Goal: Information Seeking & Learning: Find specific fact

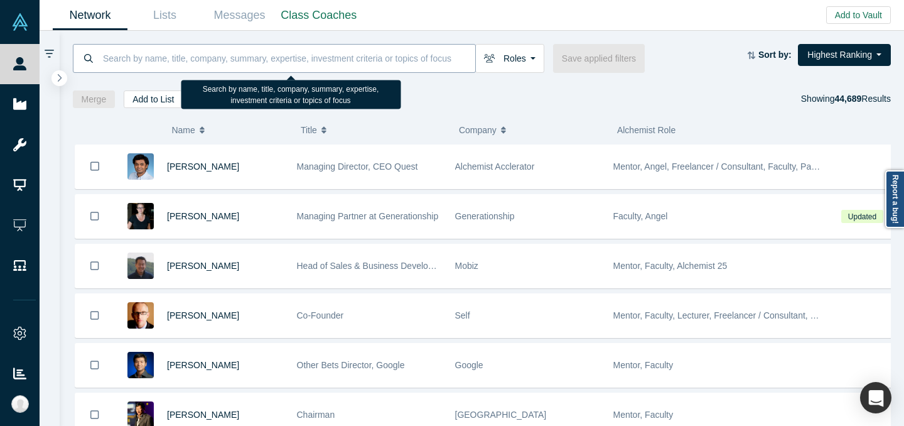
click at [390, 53] on input at bounding box center [288, 57] width 373 height 29
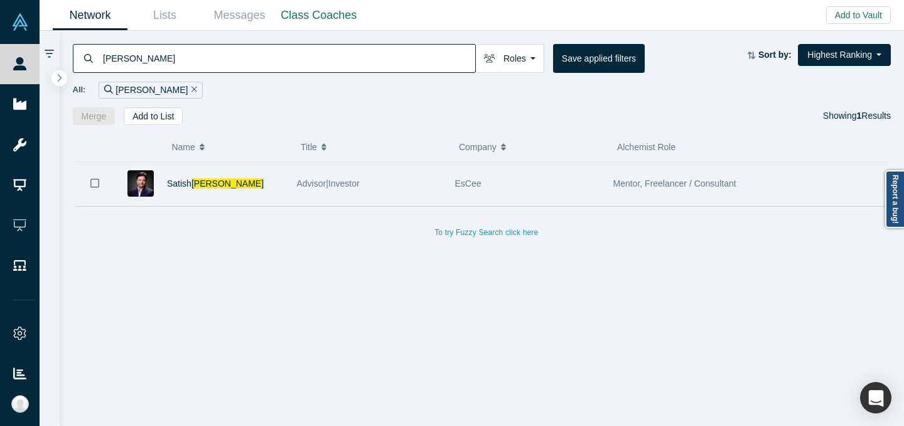
click at [432, 166] on div "Advisor|Investor" at bounding box center [369, 183] width 145 height 43
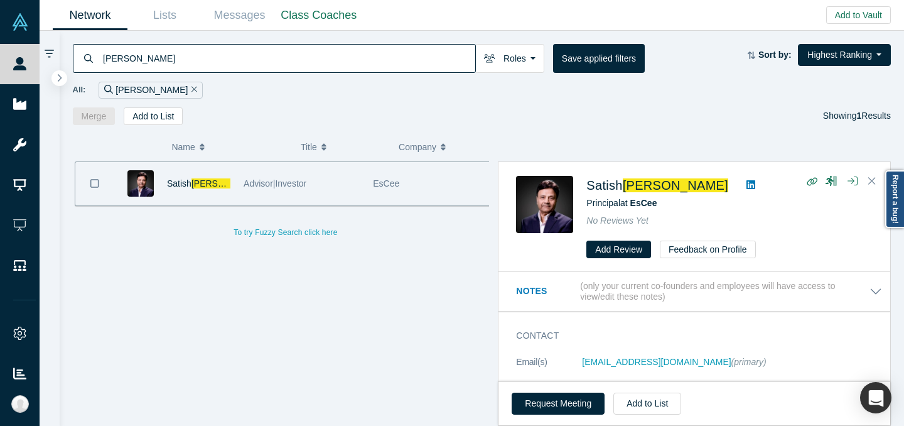
click at [235, 63] on input "[PERSON_NAME]" at bounding box center [288, 57] width 373 height 29
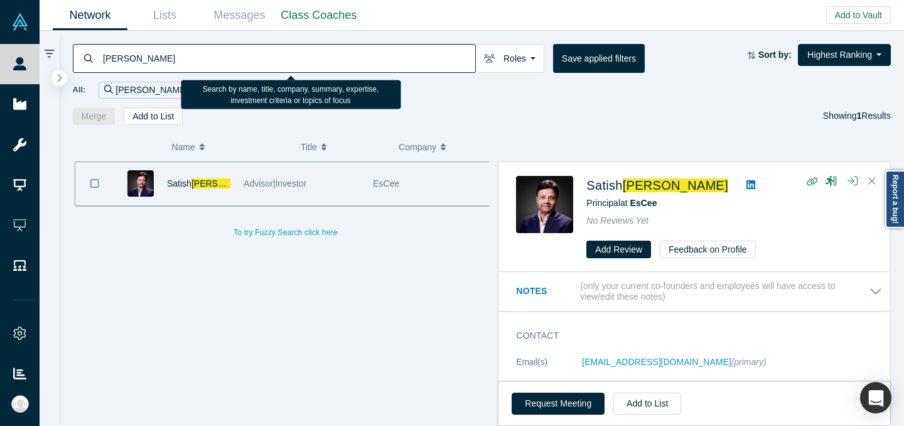
click at [235, 63] on input "[PERSON_NAME]" at bounding box center [288, 57] width 373 height 29
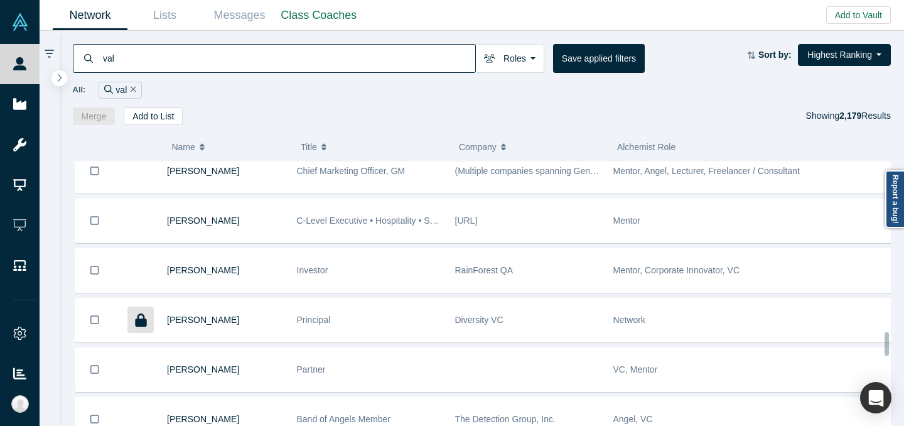
scroll to position [1921, 0]
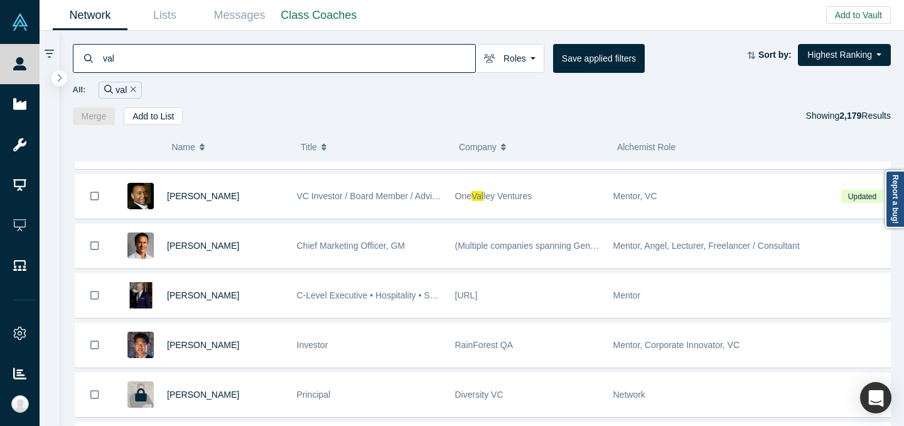
type input "val"
